Goal: Find specific page/section: Find specific page/section

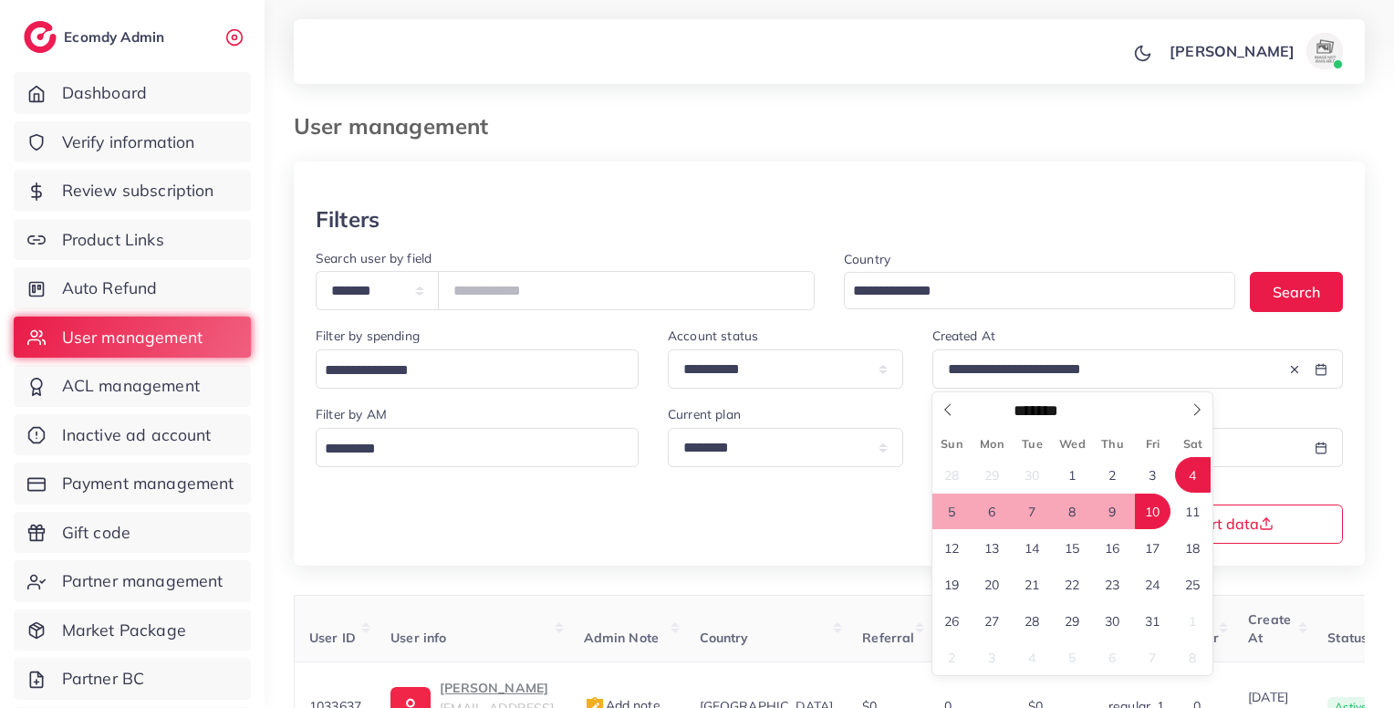
select select "*"
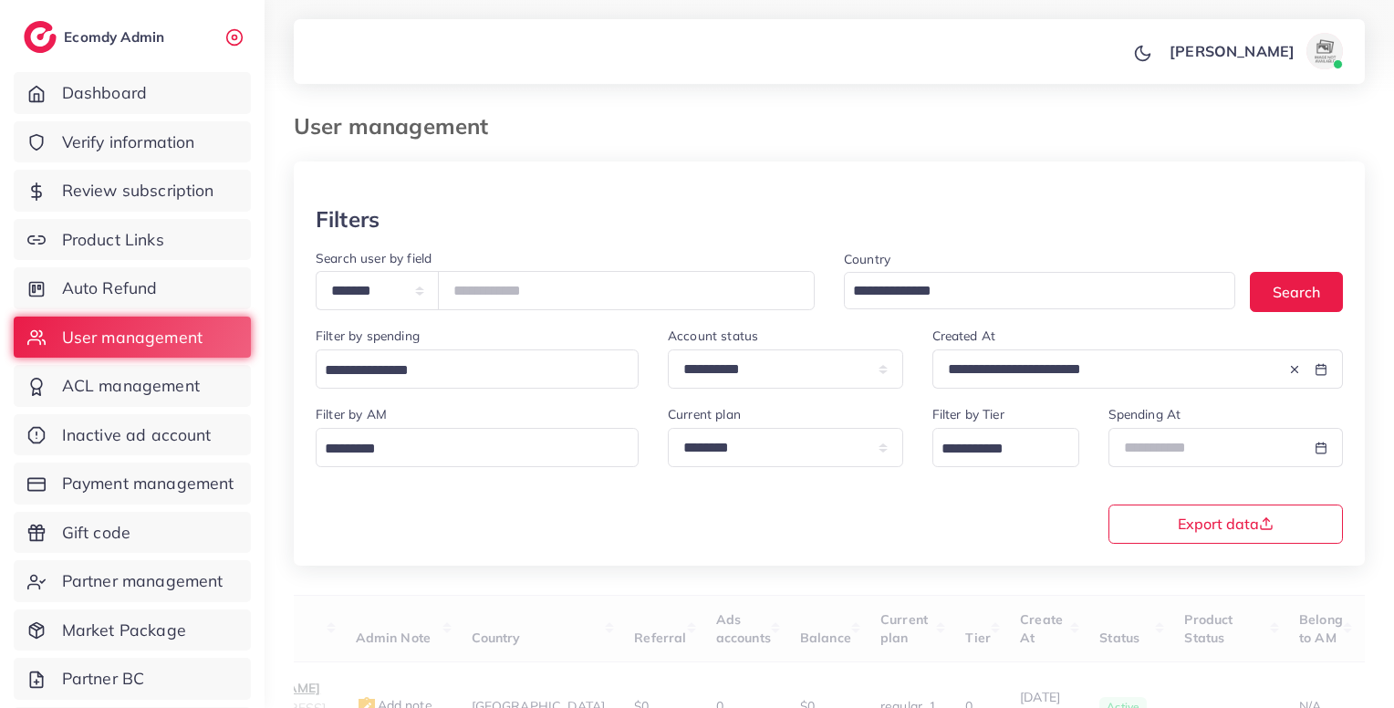
click at [802, 186] on div at bounding box center [829, 183] width 1071 height 45
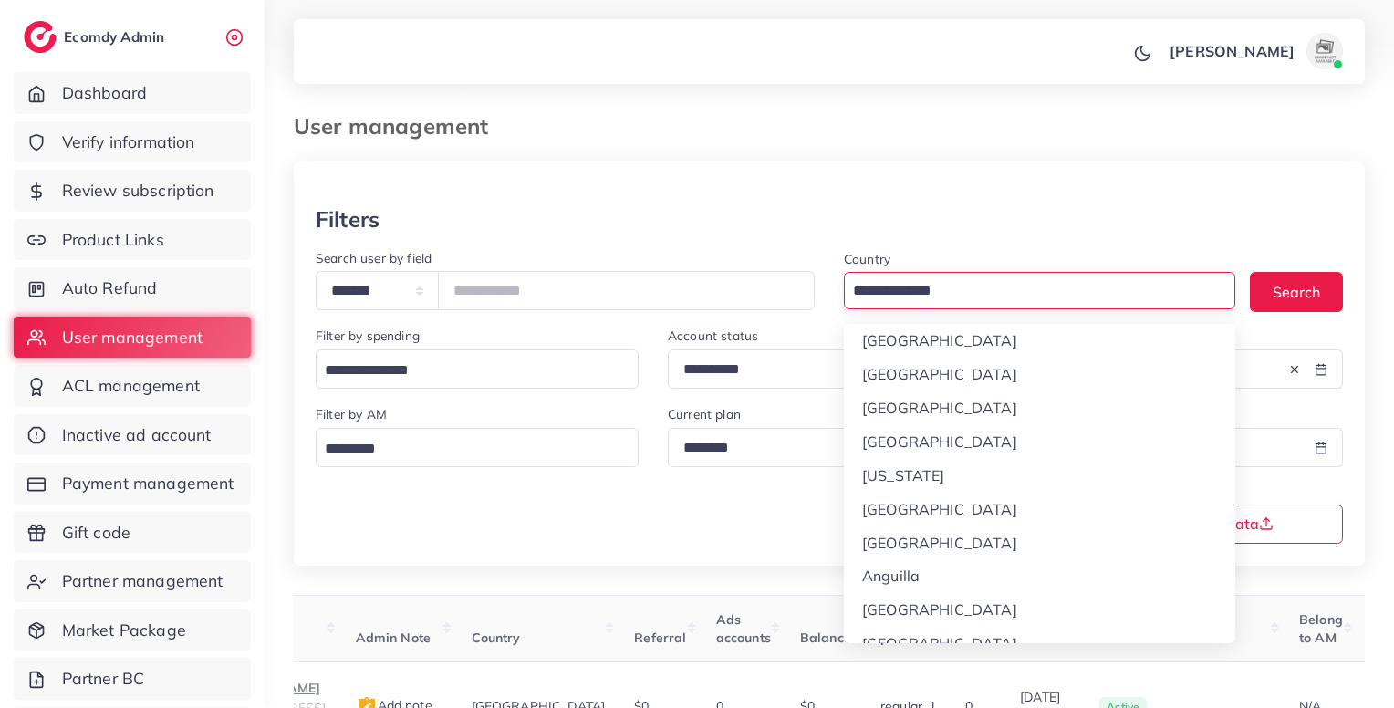
click at [927, 296] on input "Search for option" at bounding box center [1028, 291] width 365 height 28
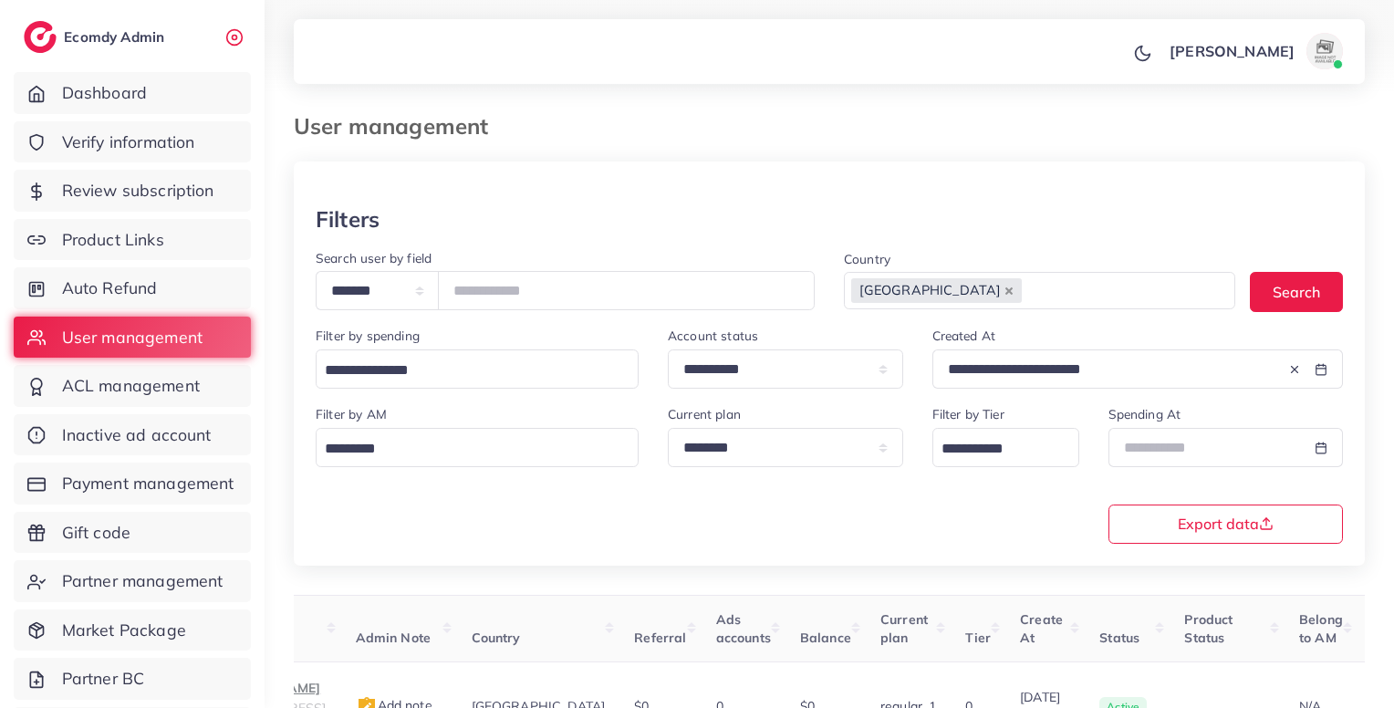
click at [940, 396] on div "**********" at bounding box center [829, 385] width 1071 height 359
click at [576, 204] on div at bounding box center [829, 183] width 1071 height 45
click at [143, 129] on link "Verify information" at bounding box center [132, 142] width 237 height 42
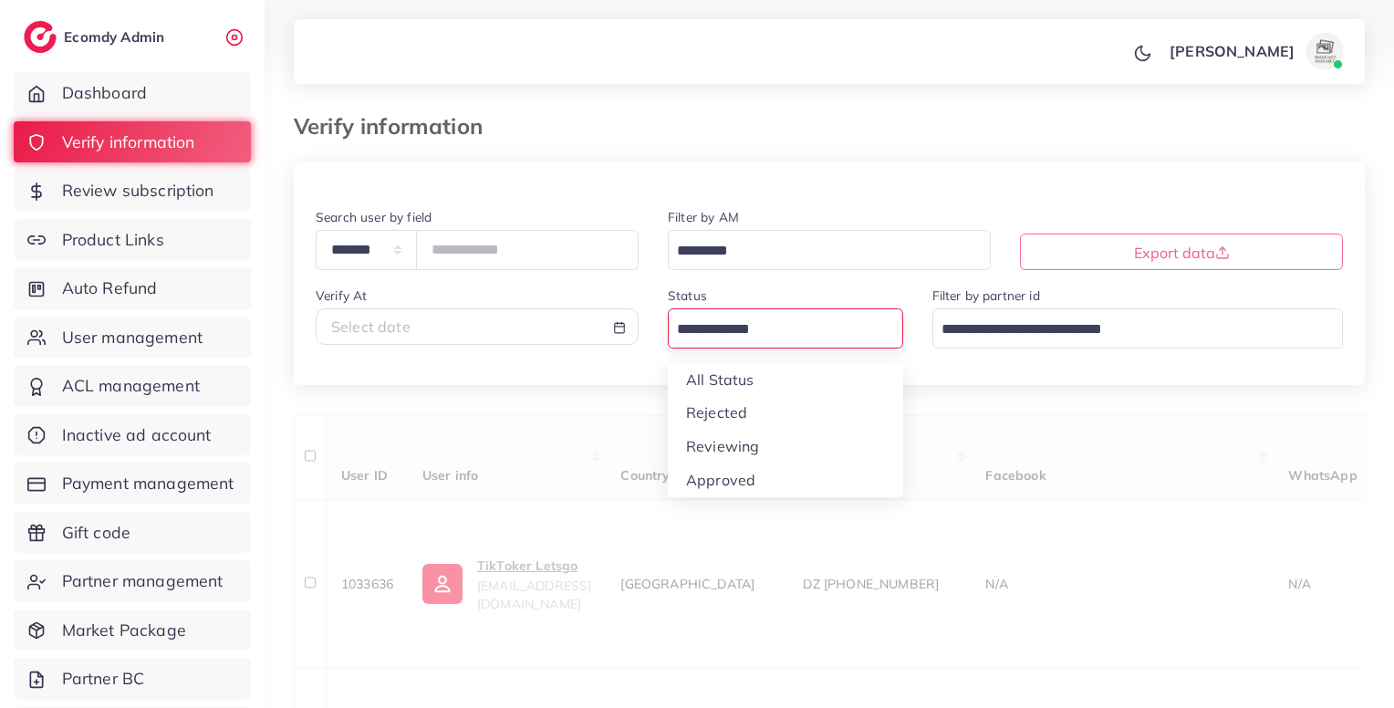
click at [760, 333] on input "Search for option" at bounding box center [774, 330] width 209 height 28
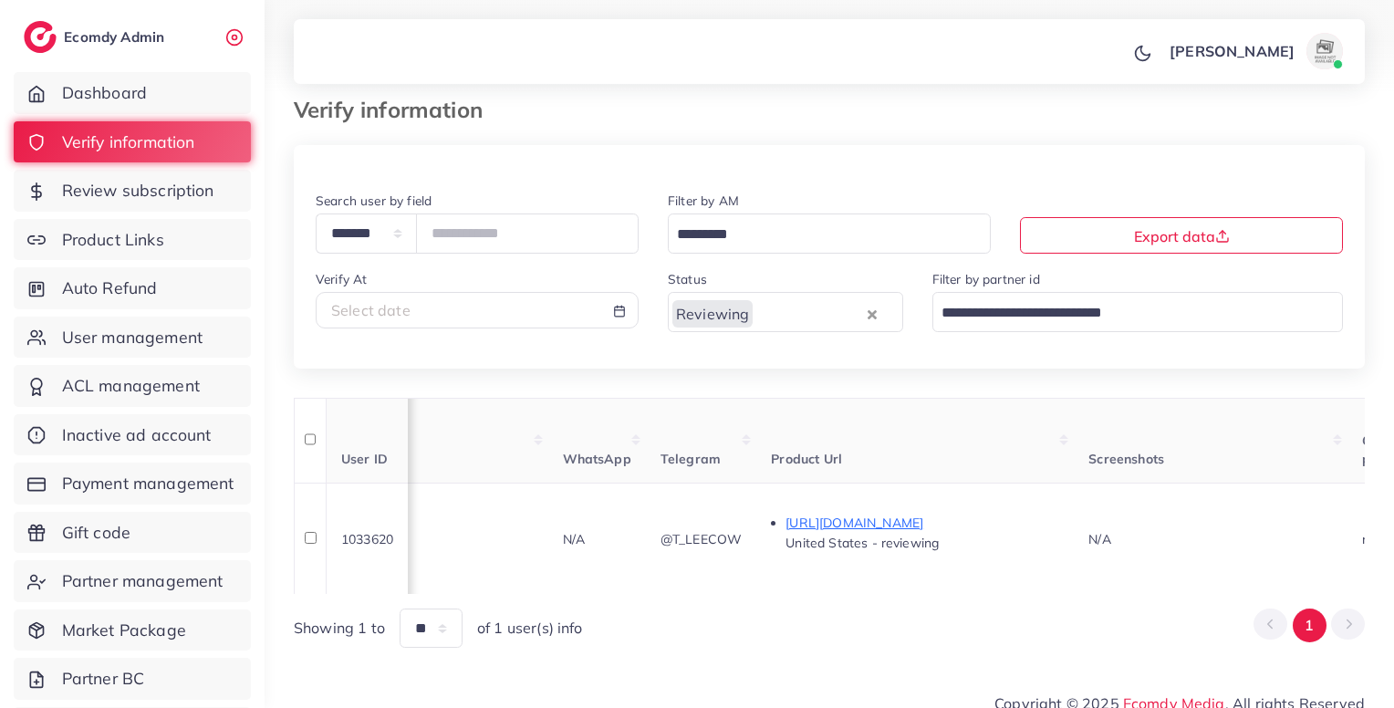
scroll to position [0, 711]
